Goal: Transaction & Acquisition: Purchase product/service

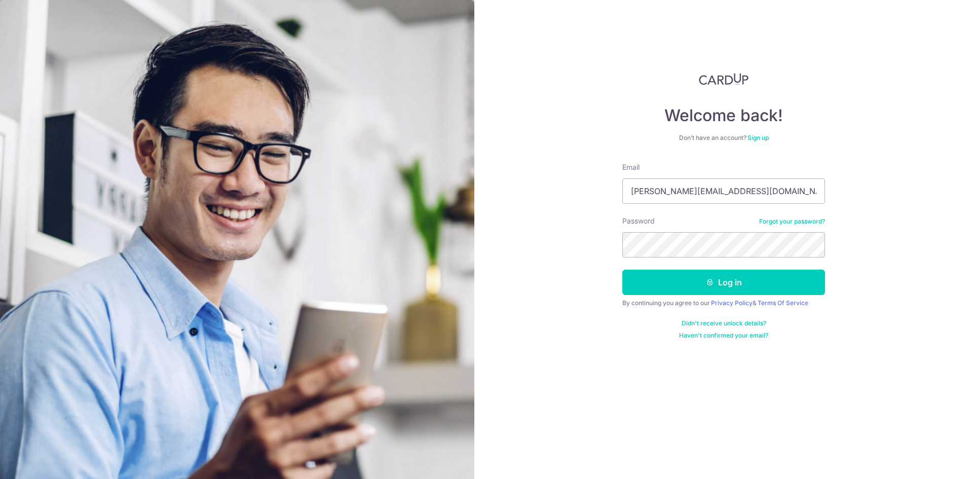
drag, startPoint x: 744, startPoint y: 191, endPoint x: 558, endPoint y: 190, distance: 186.0
click at [560, 190] on div "Welcome back! Don’t have an account? Sign up Email cindy.lowcy@gmail.com Passwo…" at bounding box center [723, 239] width 499 height 479
type input "yean.co@gmail.com"
click at [649, 277] on button "Log in" at bounding box center [723, 282] width 203 height 25
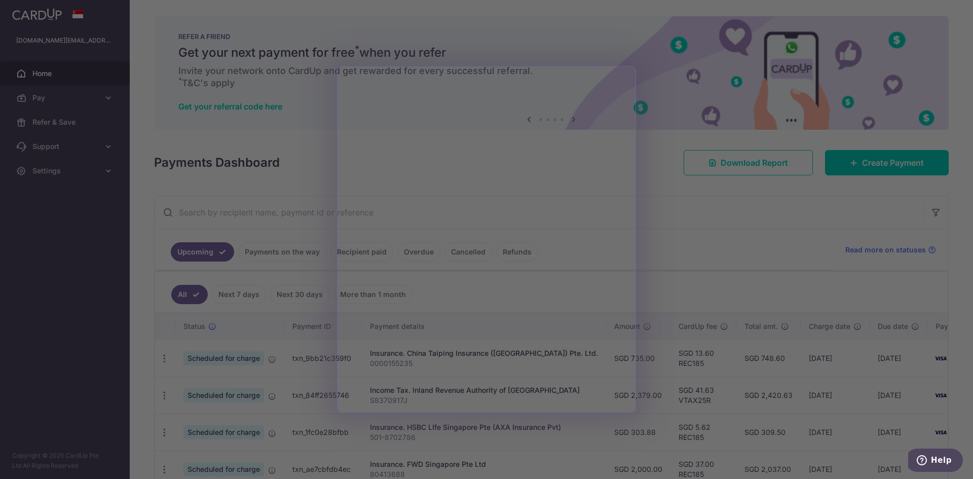
click at [694, 284] on div at bounding box center [491, 242] width 983 height 484
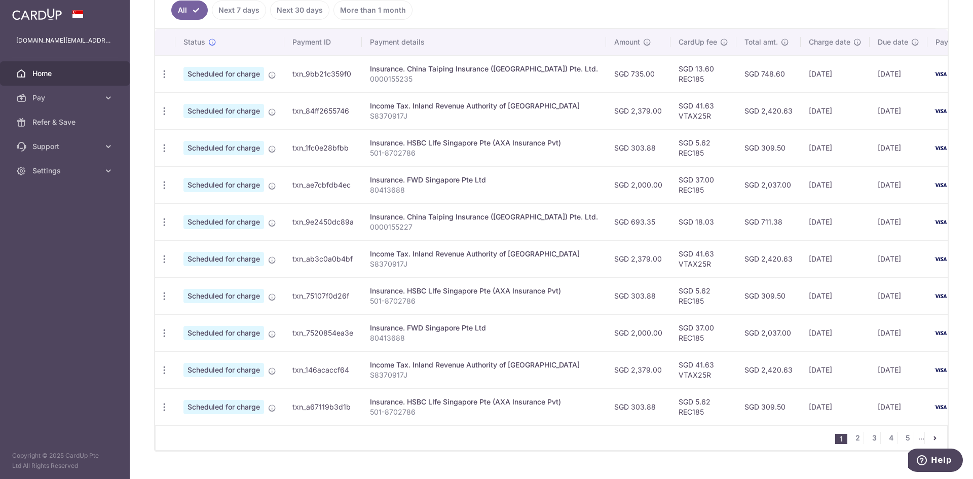
scroll to position [304, 0]
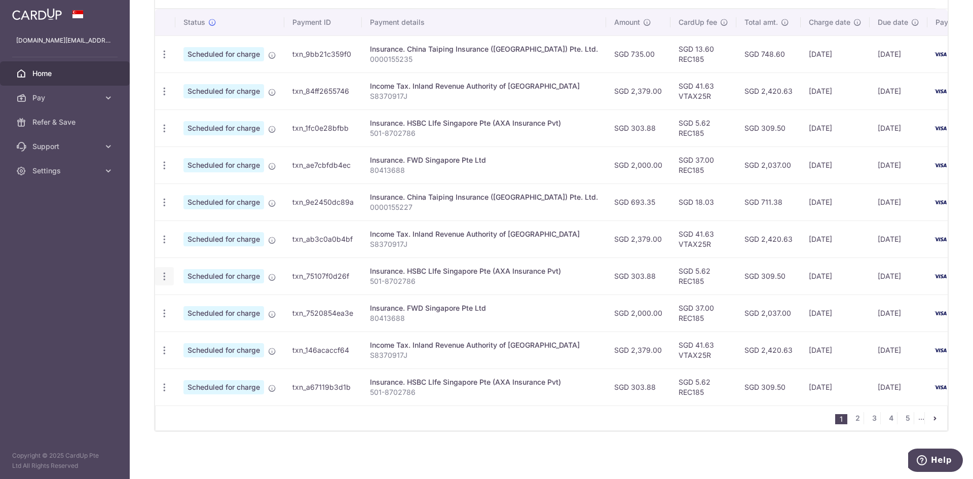
click at [164, 277] on icon "button" at bounding box center [164, 276] width 11 height 11
click at [192, 300] on span "Update payment" at bounding box center [218, 304] width 69 height 12
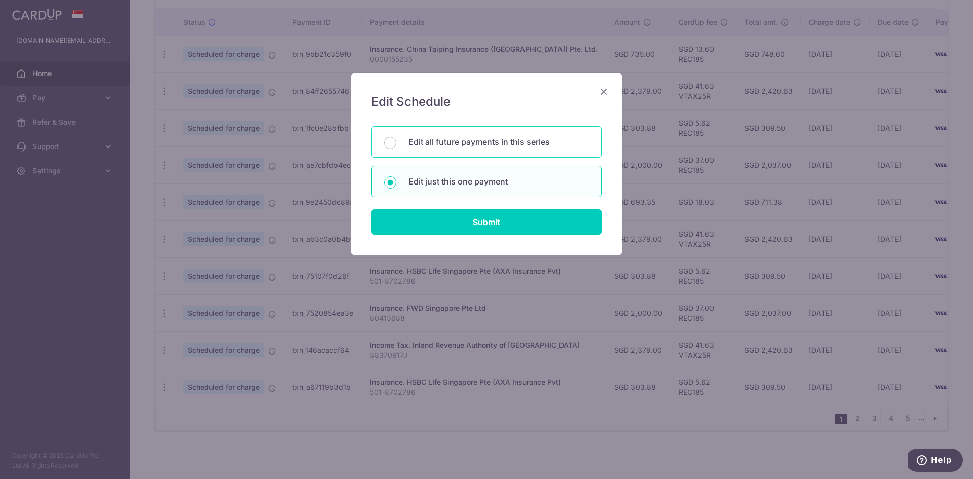
click at [442, 157] on div "Edit all future payments in this series" at bounding box center [487, 141] width 230 height 31
radio input "true"
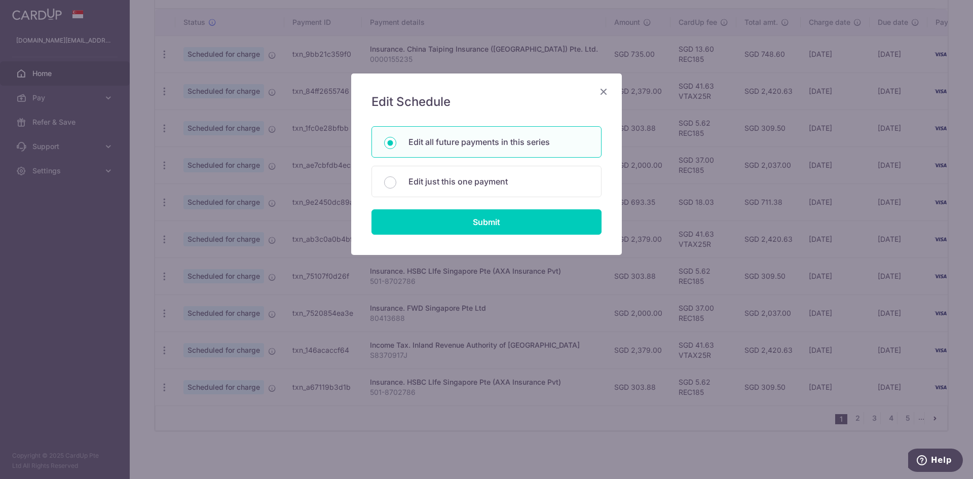
click at [484, 243] on div "Edit Schedule You will be editing all 87 payments to HSBC LIfe Singapore Pte (A…" at bounding box center [486, 163] width 271 height 181
click at [489, 226] on input "Submit" at bounding box center [487, 221] width 230 height 25
radio input "true"
type input "303.88"
type input "501-8702786"
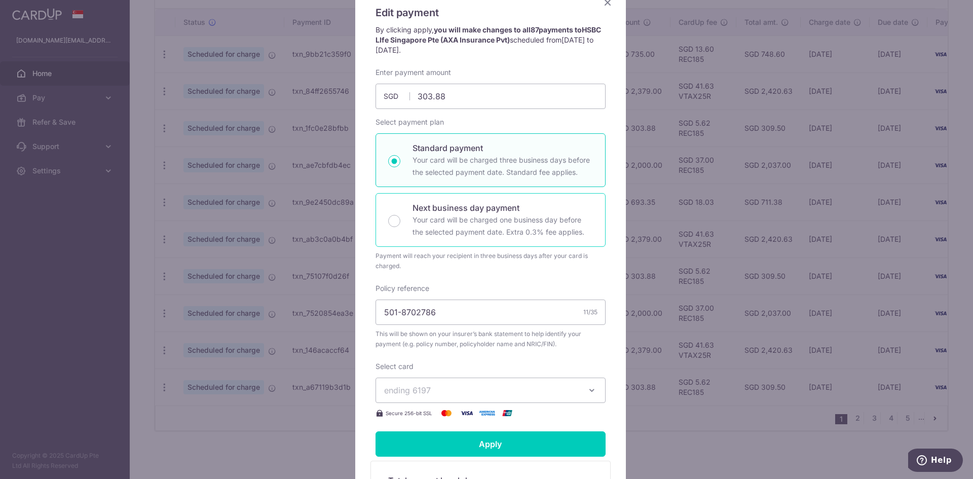
scroll to position [0, 0]
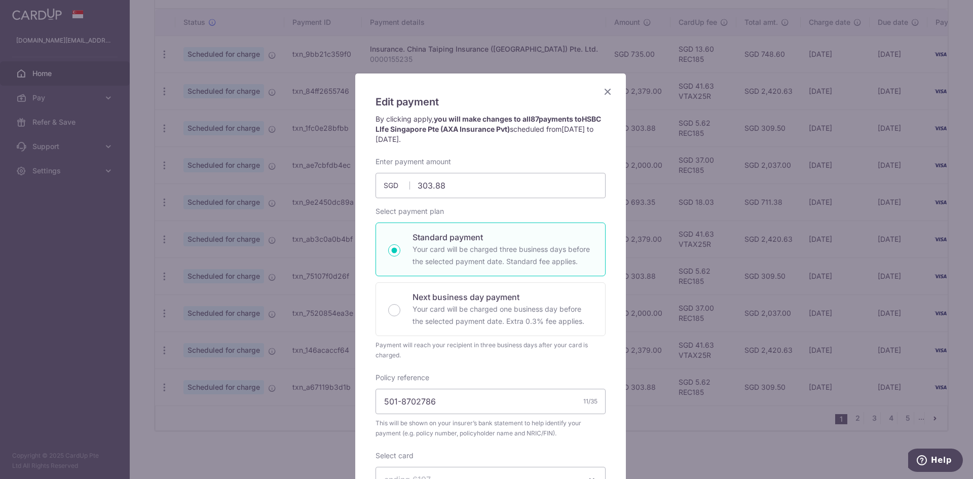
click at [604, 87] on icon "Close" at bounding box center [608, 91] width 12 height 13
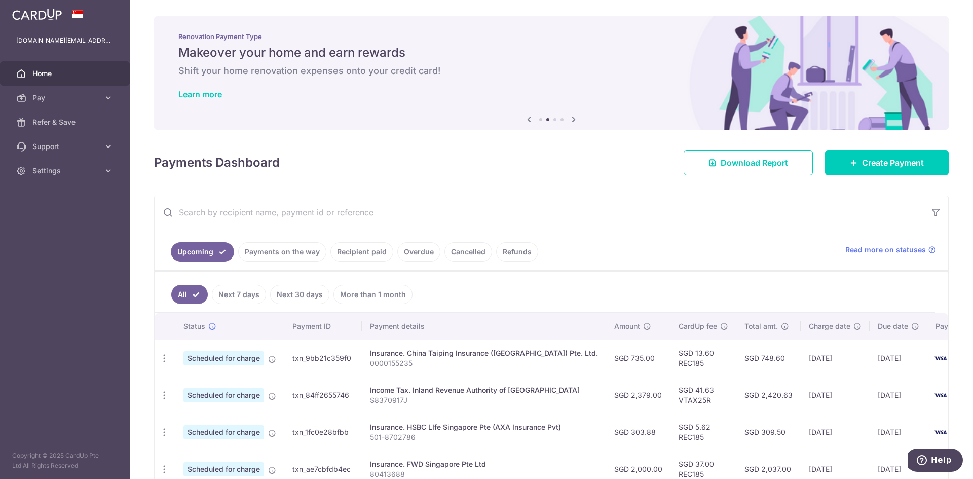
drag, startPoint x: 594, startPoint y: 203, endPoint x: 600, endPoint y: 204, distance: 6.1
click at [594, 203] on input "text" at bounding box center [539, 212] width 769 height 32
click at [588, 163] on div "Payments Dashboard Download Report Create Payment" at bounding box center [551, 160] width 795 height 29
click at [165, 360] on icon "button" at bounding box center [164, 358] width 11 height 11
click at [197, 388] on span "Update payment" at bounding box center [218, 386] width 69 height 12
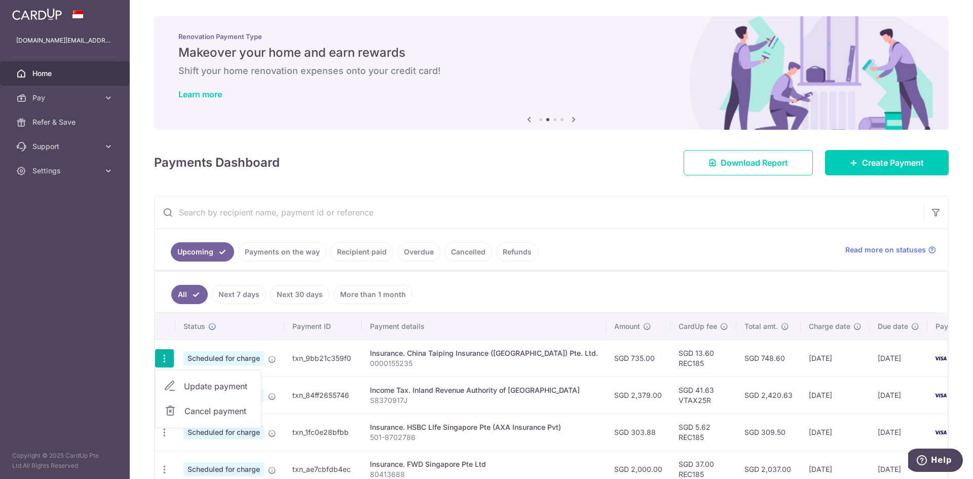
radio input "true"
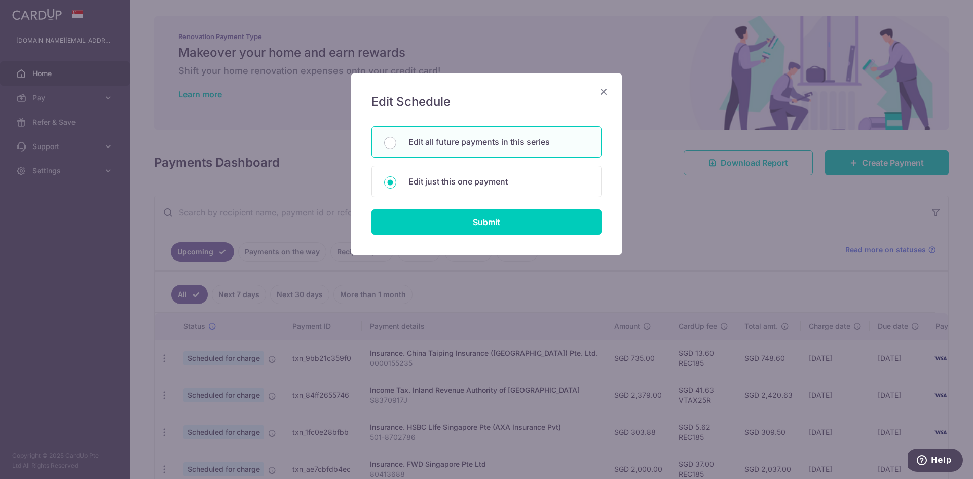
click at [472, 150] on div "Edit all future payments in this series" at bounding box center [487, 141] width 230 height 31
radio input "true"
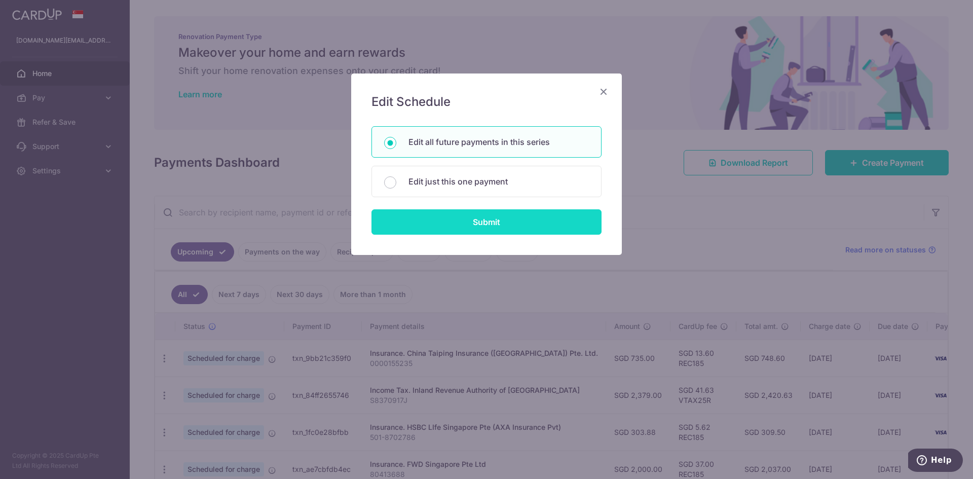
click at [479, 223] on input "Submit" at bounding box center [487, 221] width 230 height 25
type input "735.00"
radio input "true"
type input "0000155235"
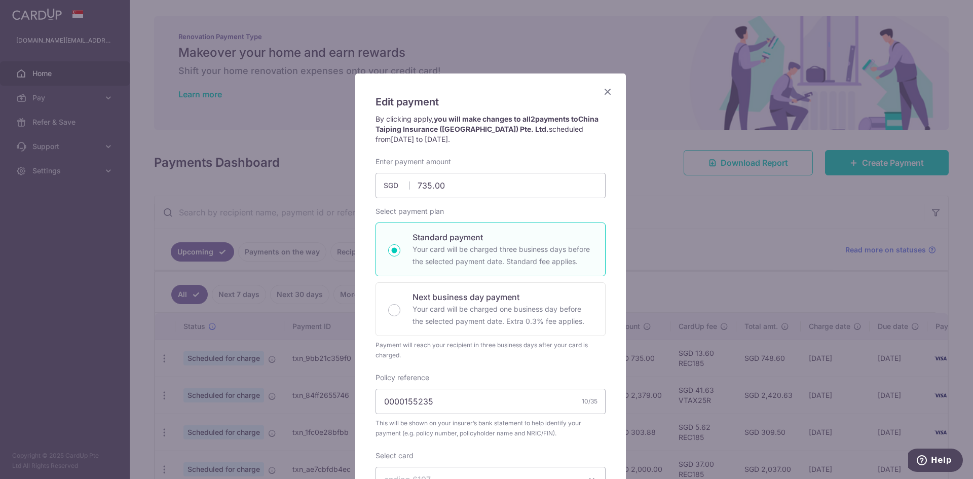
click at [604, 89] on icon "Close" at bounding box center [608, 91] width 12 height 13
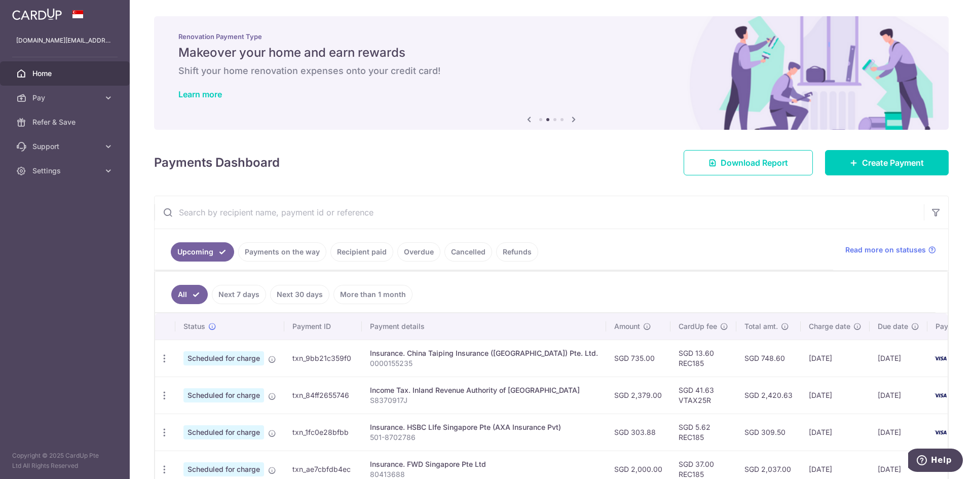
click at [842, 165] on link "Create Payment" at bounding box center [887, 162] width 124 height 25
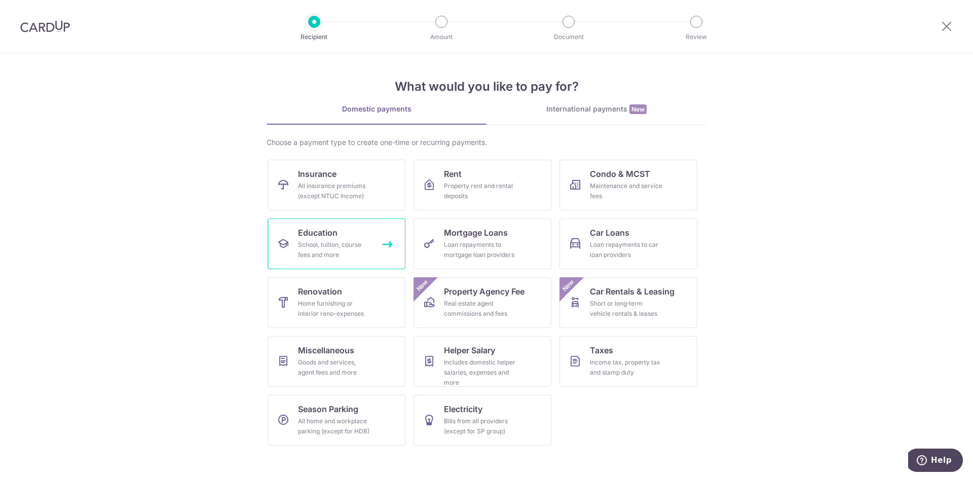
click at [325, 250] on div "School, tuition, course fees and more" at bounding box center [334, 250] width 73 height 20
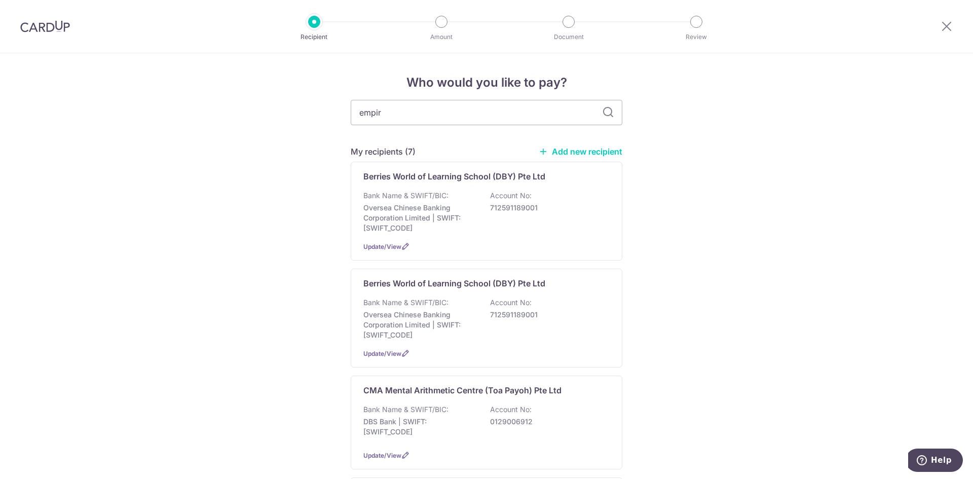
type input "empire"
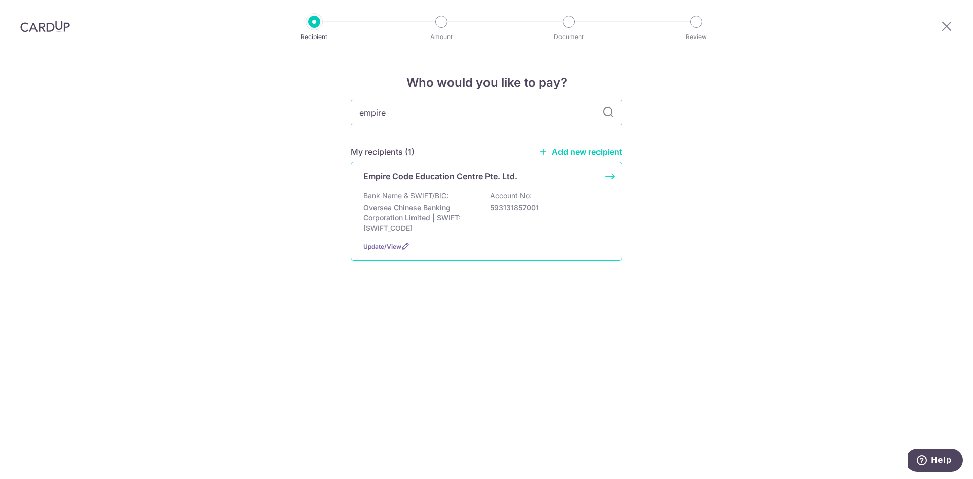
click at [426, 222] on p "Oversea Chinese Banking Corporation Limited | SWIFT: OCBCSGSGXXX" at bounding box center [420, 218] width 114 height 30
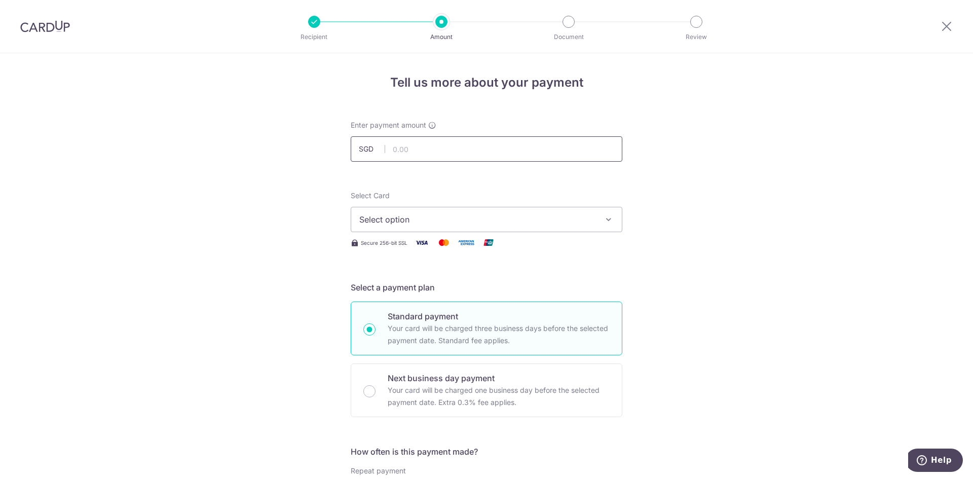
click at [424, 145] on input "text" at bounding box center [487, 148] width 272 height 25
type input "2,736.00"
click at [383, 232] on button "Select option" at bounding box center [487, 219] width 272 height 25
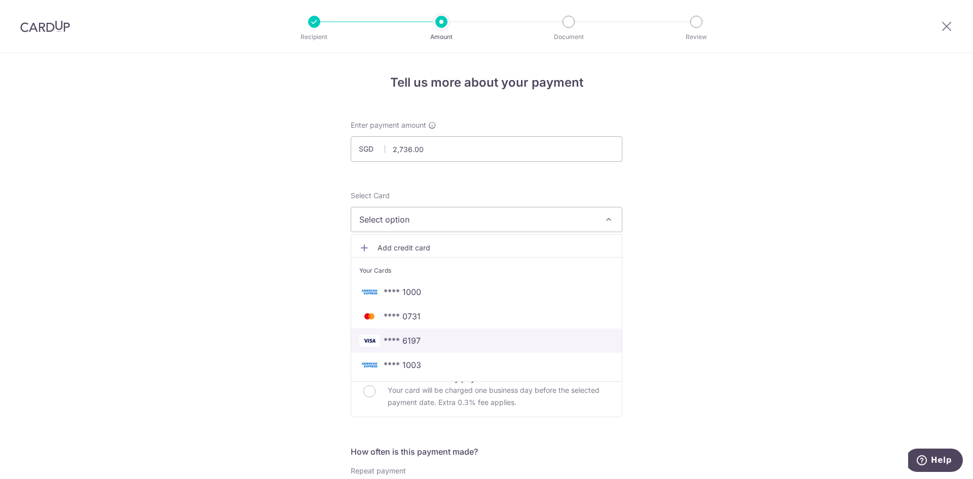
click at [424, 344] on span "**** 6197" at bounding box center [486, 341] width 254 height 12
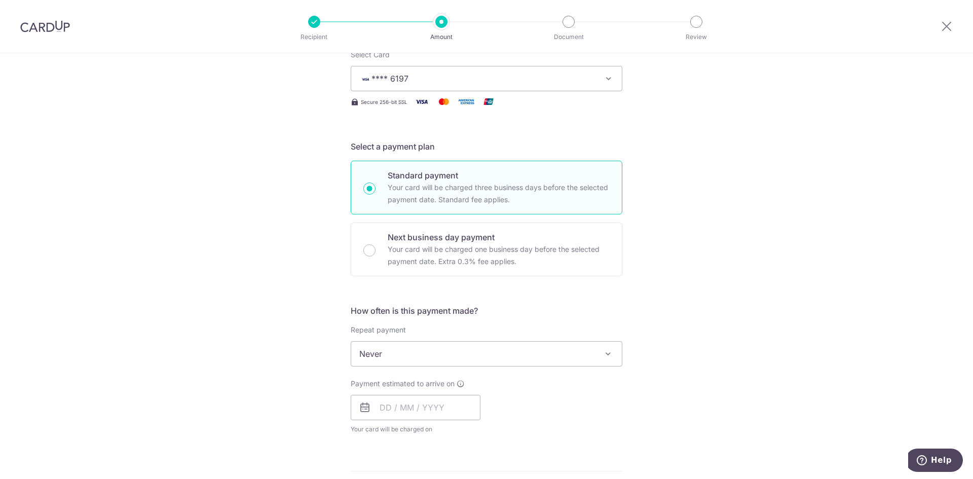
scroll to position [152, 0]
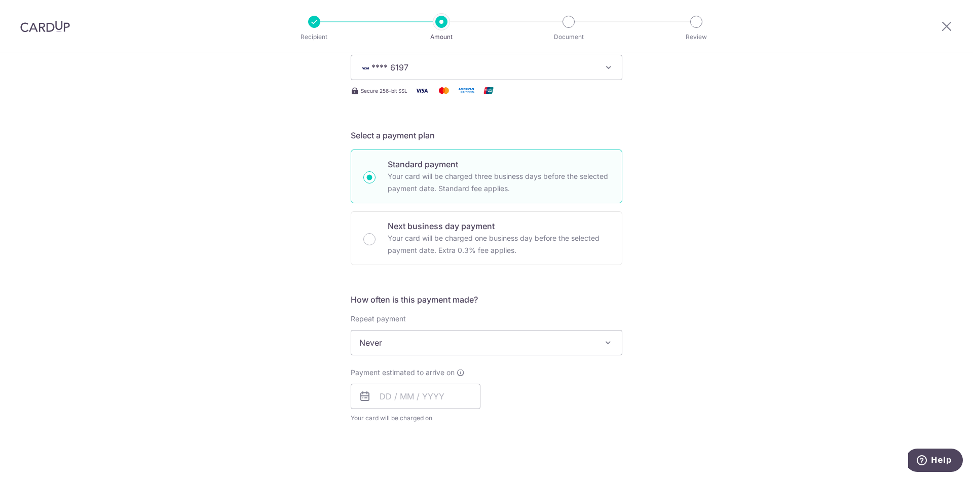
click at [432, 344] on span "Never" at bounding box center [486, 342] width 271 height 24
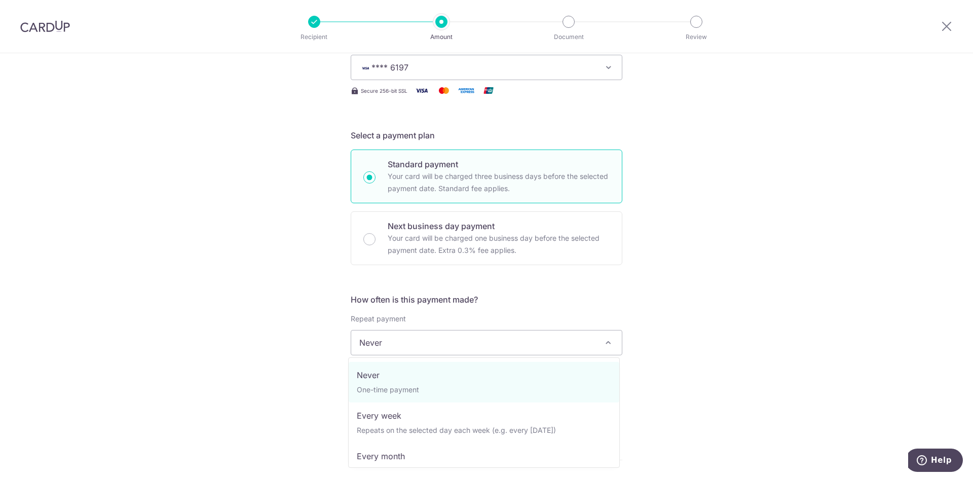
click at [722, 271] on div "Tell us more about your payment Enter payment amount SGD 2,736.00 2736.00 Selec…" at bounding box center [486, 359] width 973 height 917
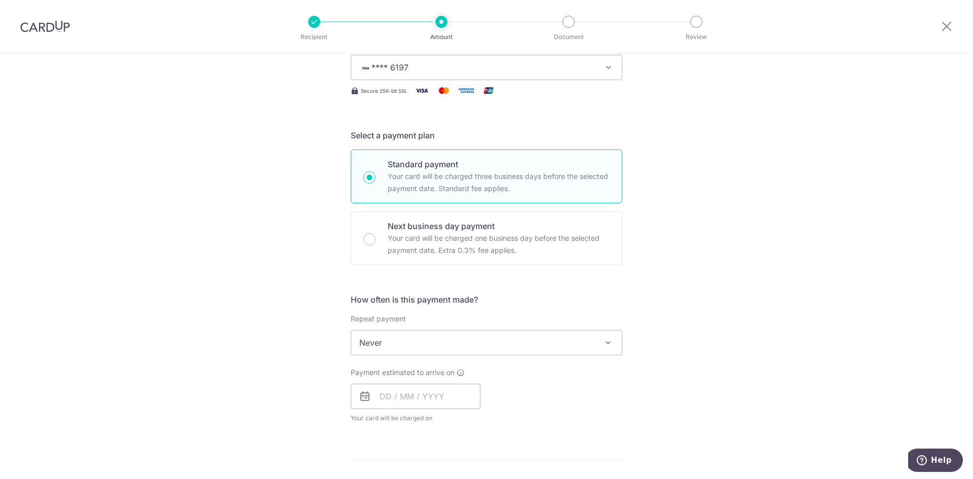
click at [448, 347] on span "Never" at bounding box center [486, 342] width 271 height 24
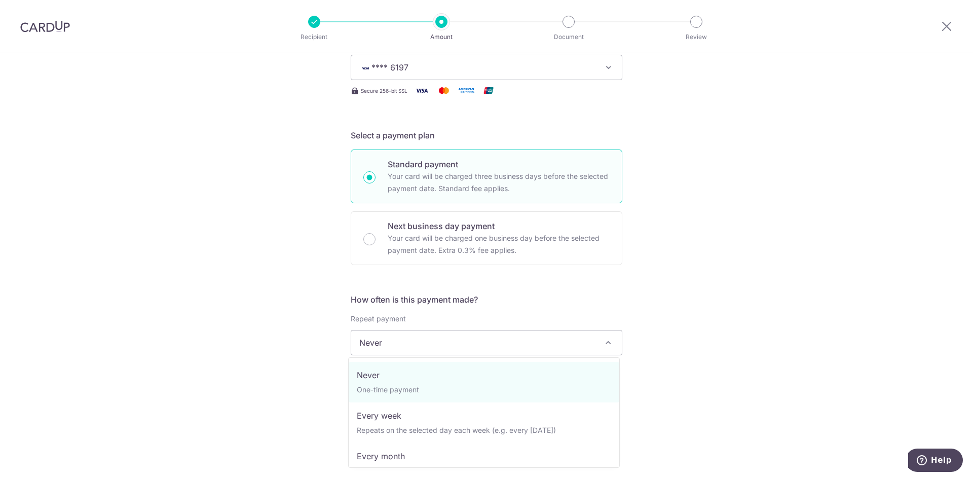
click at [742, 301] on div "Tell us more about your payment Enter payment amount SGD 2,736.00 2736.00 Selec…" at bounding box center [486, 359] width 973 height 917
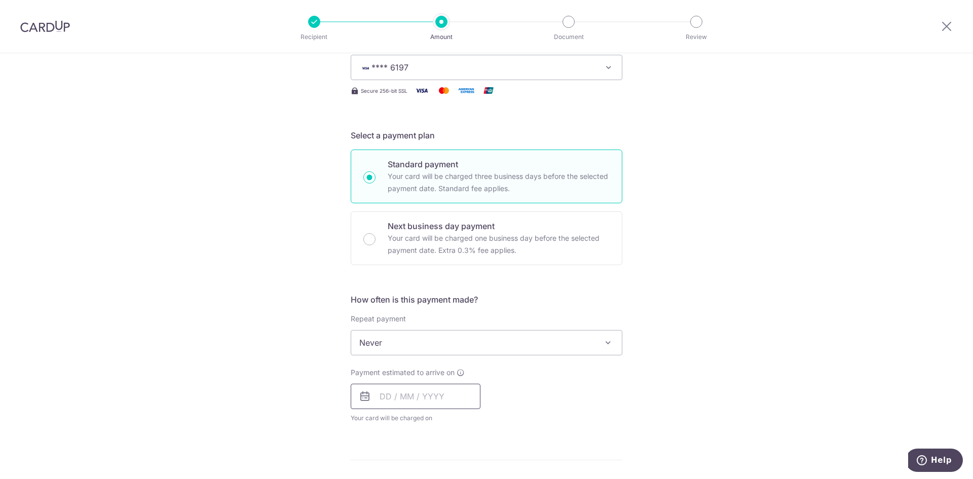
click at [390, 397] on input "text" at bounding box center [416, 396] width 130 height 25
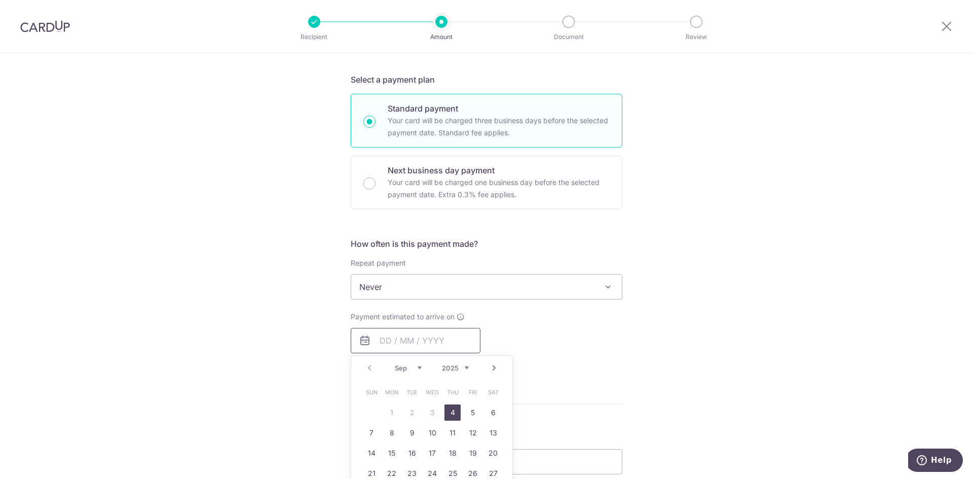
scroll to position [203, 0]
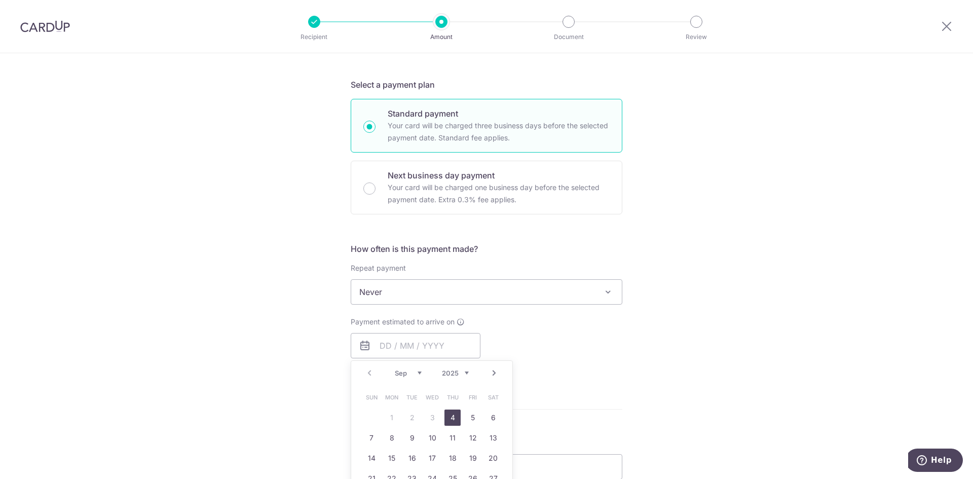
click at [694, 259] on div "Tell us more about your payment Enter payment amount SGD 2,736.00 2736.00 Selec…" at bounding box center [486, 308] width 973 height 917
click at [435, 349] on input "text" at bounding box center [416, 345] width 130 height 25
drag, startPoint x: 452, startPoint y: 417, endPoint x: 624, endPoint y: 343, distance: 187.1
click at [452, 417] on link "4" at bounding box center [452, 418] width 16 height 16
type input "[DATE]"
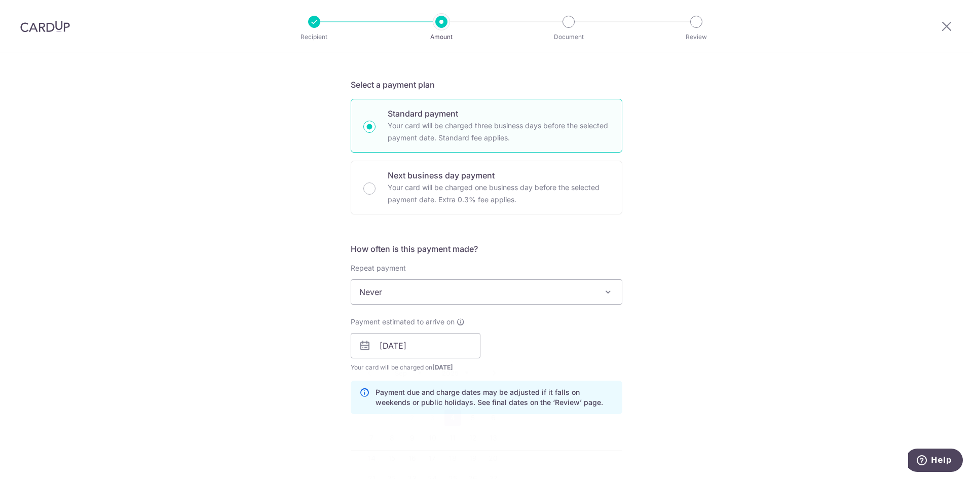
click at [624, 343] on div "Payment estimated to arrive on 04/09/2025 Prev Next Sep Oct Nov Dec 2025 2026 2…" at bounding box center [487, 345] width 284 height 56
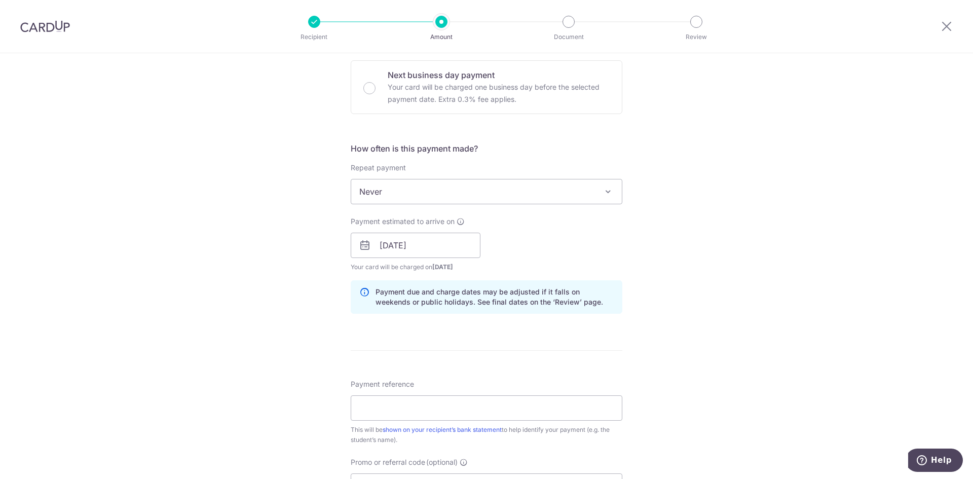
scroll to position [405, 0]
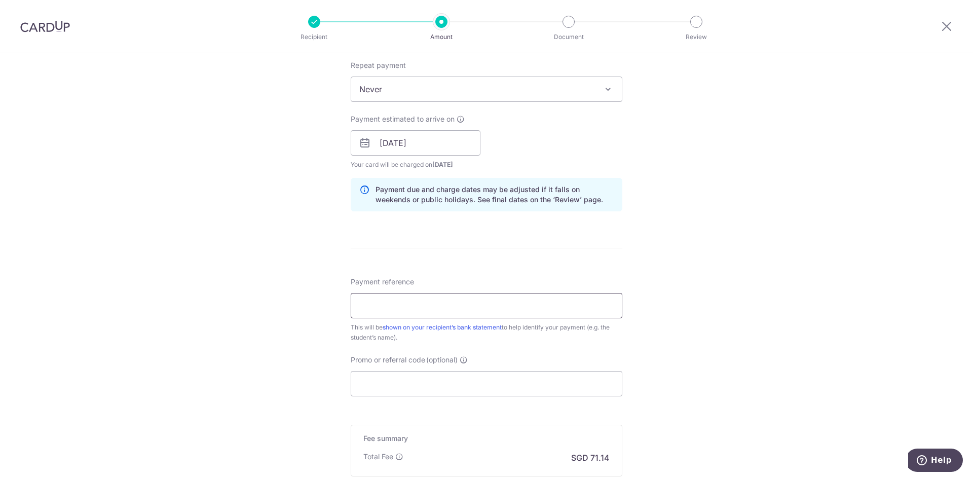
drag, startPoint x: 476, startPoint y: 304, endPoint x: 488, endPoint y: 301, distance: 12.4
click at [476, 304] on input "Payment reference" at bounding box center [487, 305] width 272 height 25
click at [442, 311] on input "Payment reference" at bounding box center [487, 305] width 272 height 25
paste input "2025-0825005"
type input "2025-0825005"
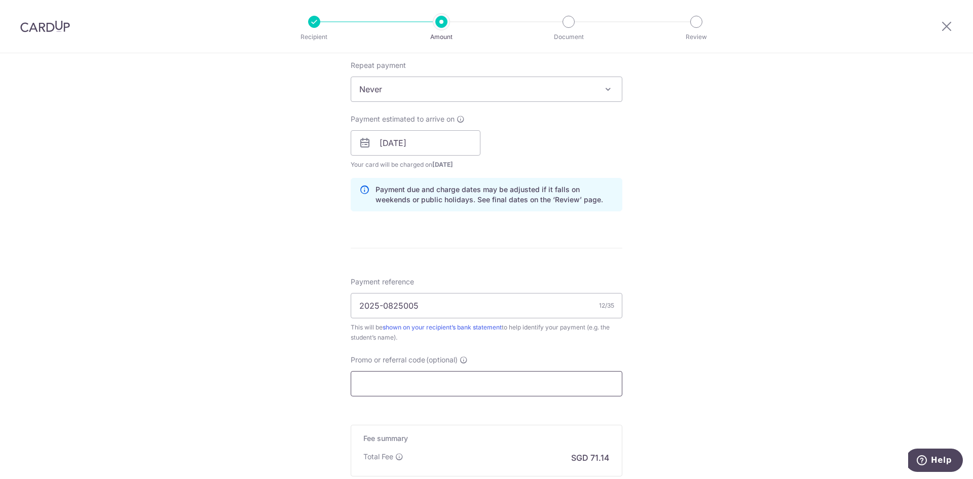
click at [443, 377] on input "Promo or referral code (optional)" at bounding box center [487, 383] width 272 height 25
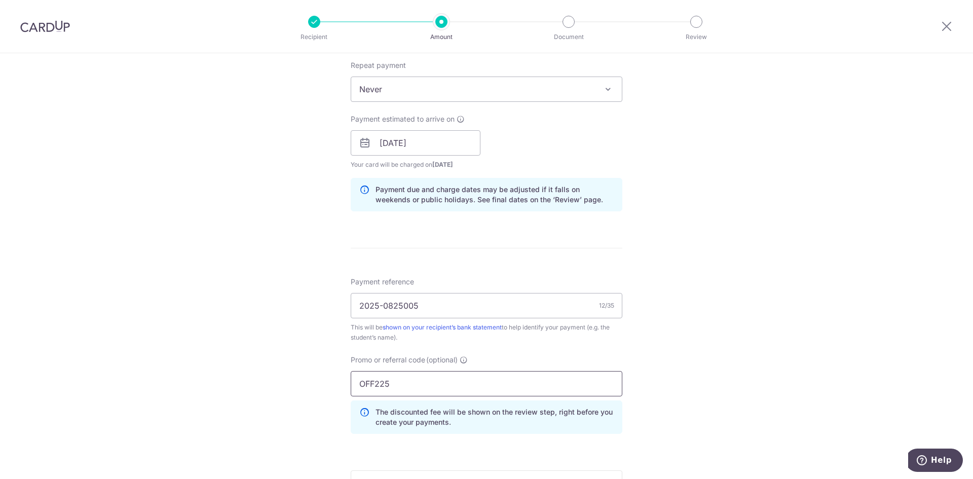
type input "OFF225"
click at [784, 328] on div "Tell us more about your payment Enter payment amount SGD 2,736.00 2736.00 Selec…" at bounding box center [486, 150] width 973 height 1004
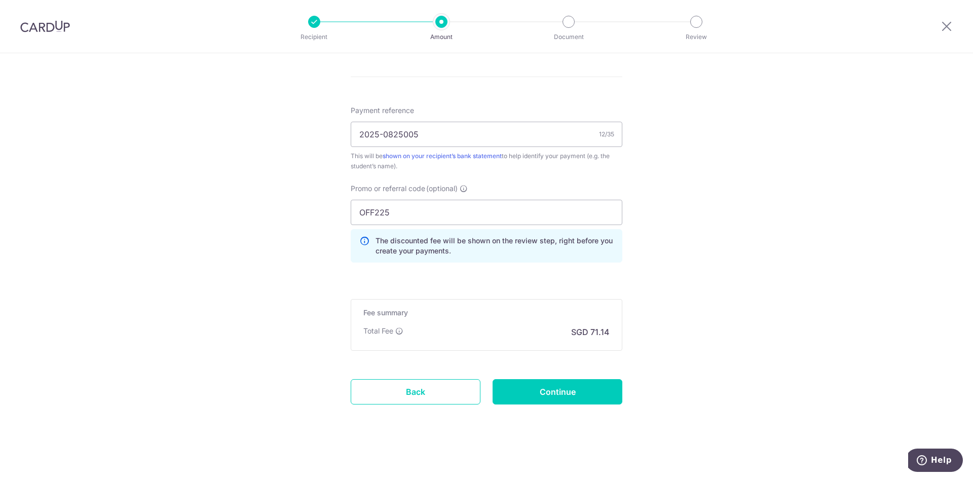
scroll to position [578, 0]
drag, startPoint x: 539, startPoint y: 386, endPoint x: 531, endPoint y: 390, distance: 9.7
click at [539, 385] on input "Continue" at bounding box center [558, 390] width 130 height 25
type input "Create Schedule"
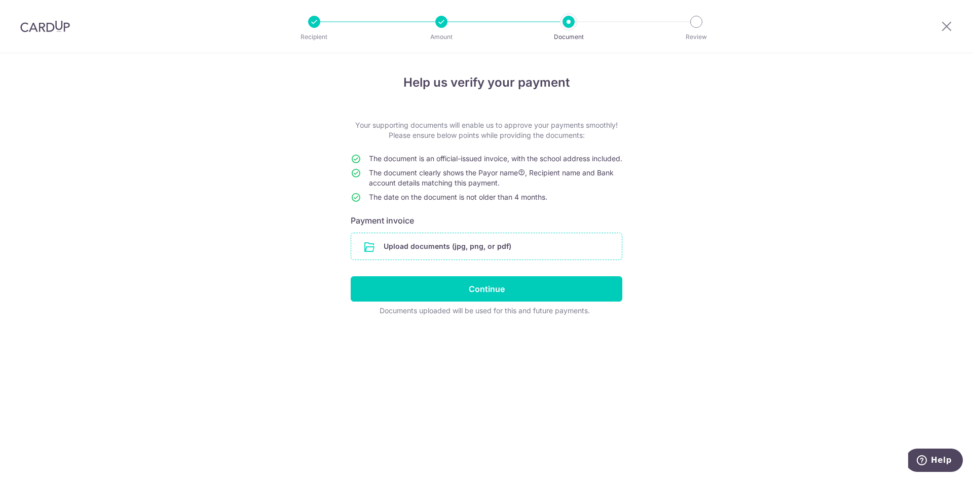
click at [492, 259] on input "file" at bounding box center [486, 246] width 271 height 26
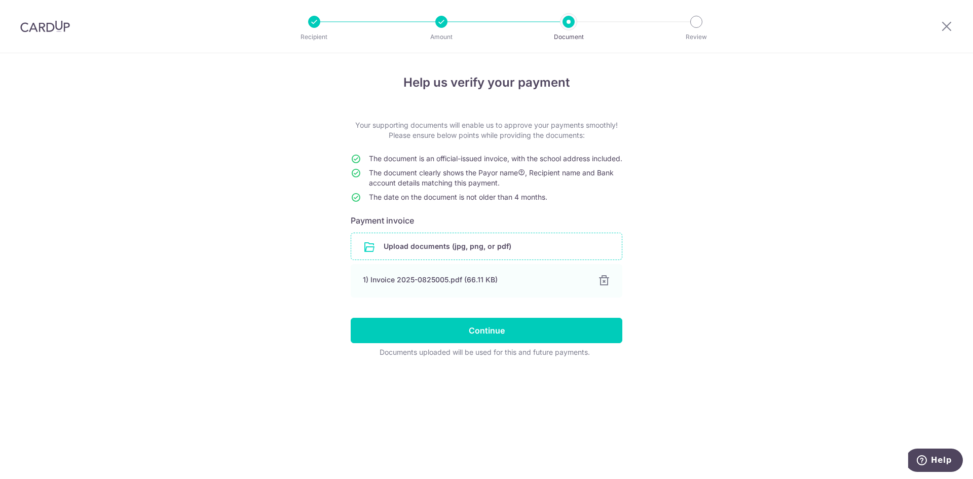
click at [789, 306] on div "Help us verify your payment Your supporting documents will enable us to approve…" at bounding box center [486, 266] width 973 height 426
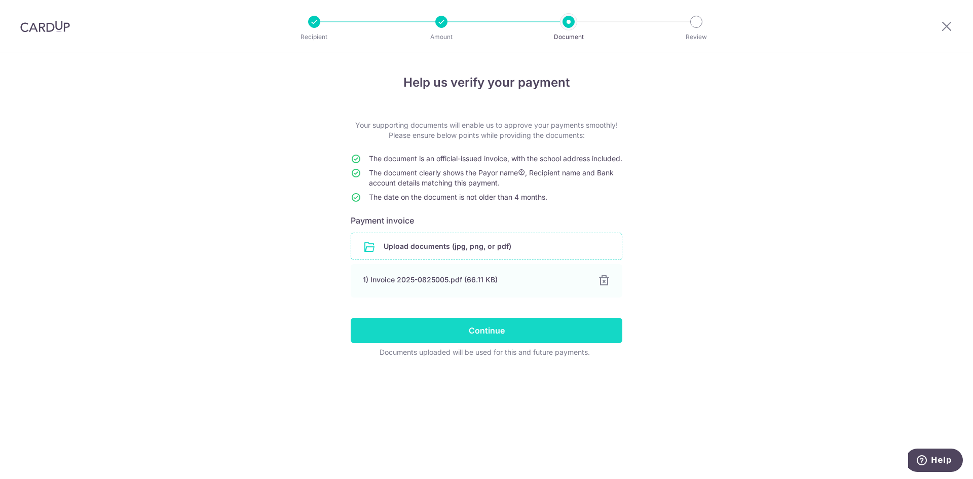
click at [550, 342] on input "Continue" at bounding box center [487, 330] width 272 height 25
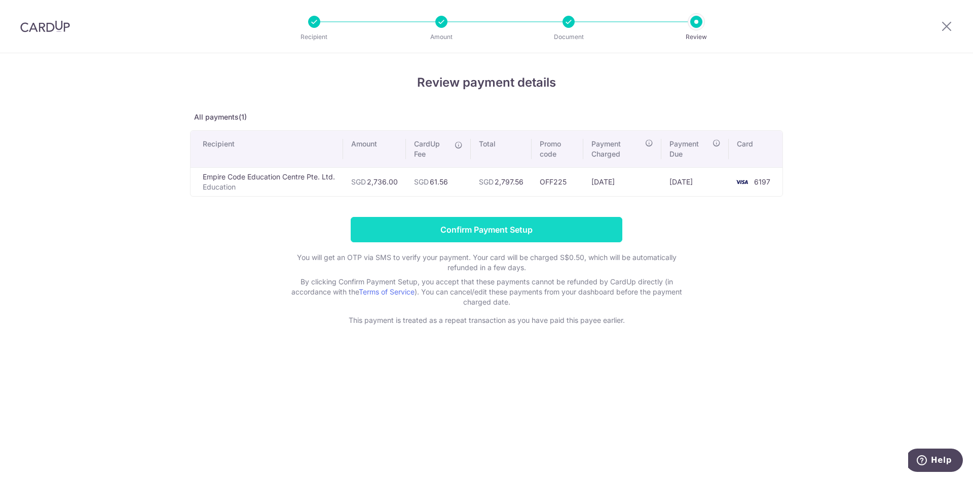
click at [523, 230] on input "Confirm Payment Setup" at bounding box center [487, 229] width 272 height 25
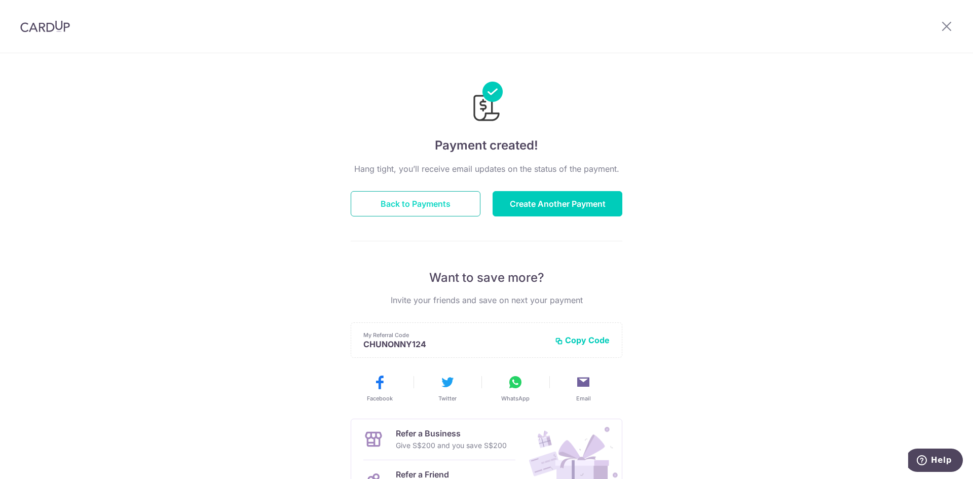
click at [420, 206] on button "Back to Payments" at bounding box center [416, 203] width 130 height 25
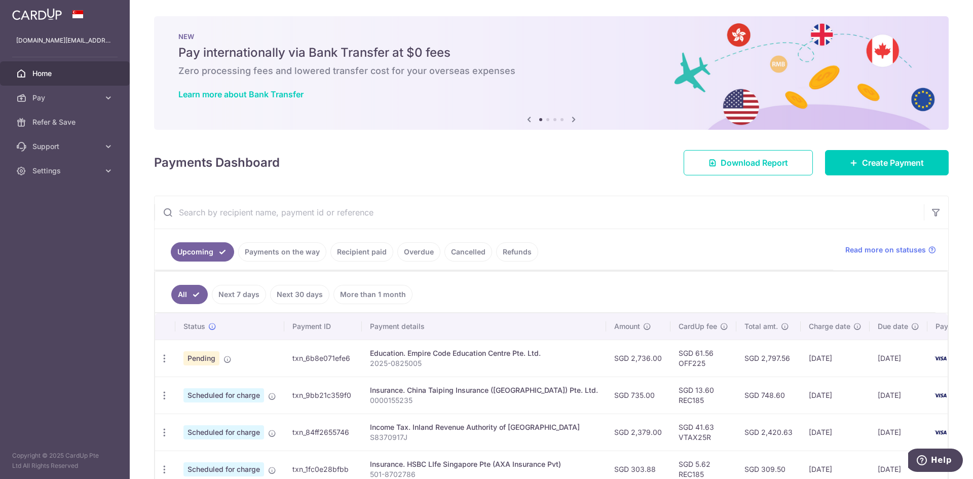
drag, startPoint x: 587, startPoint y: 356, endPoint x: 875, endPoint y: 365, distance: 288.0
click at [875, 365] on tr "Update payment Cancel payment Pending txn_6b8e071efe6 Education. Empire Code Ed…" at bounding box center [579, 358] width 849 height 37
click at [875, 365] on td "[DATE]" at bounding box center [899, 358] width 58 height 37
